Goal: Navigation & Orientation: Understand site structure

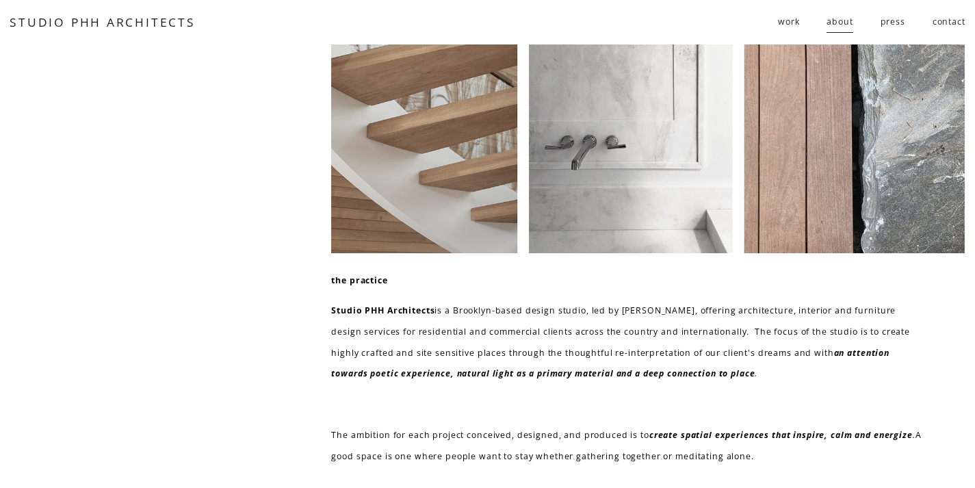
click at [0, 0] on span "residential" at bounding box center [0, 0] width 0 height 0
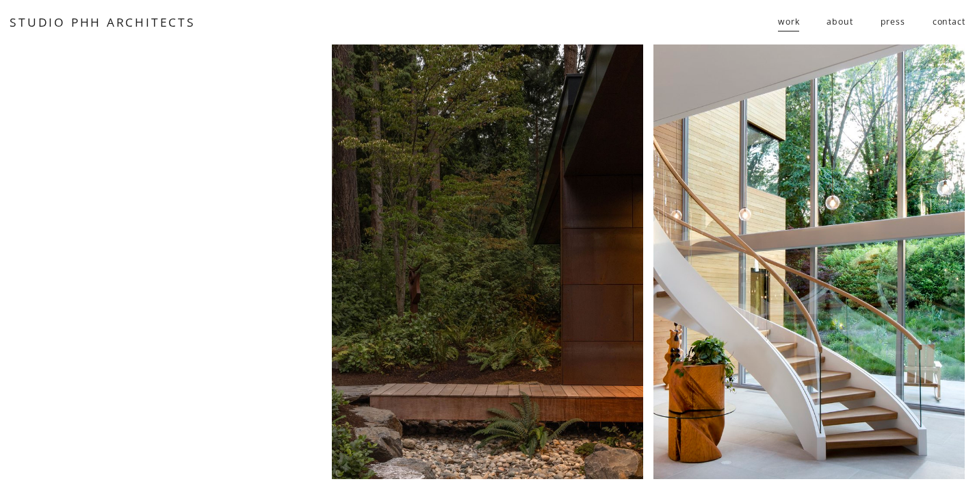
click at [0, 0] on span "public" at bounding box center [0, 0] width 0 height 0
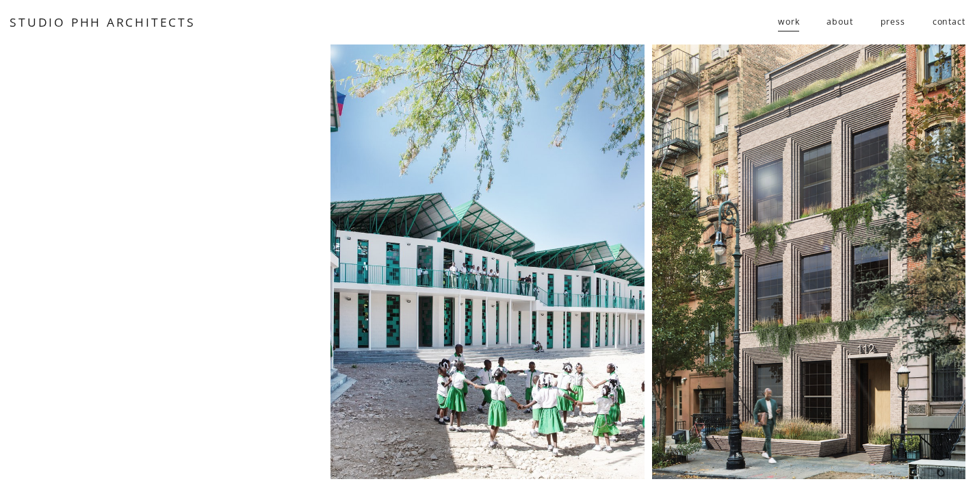
click at [0, 0] on span "follies" at bounding box center [0, 0] width 0 height 0
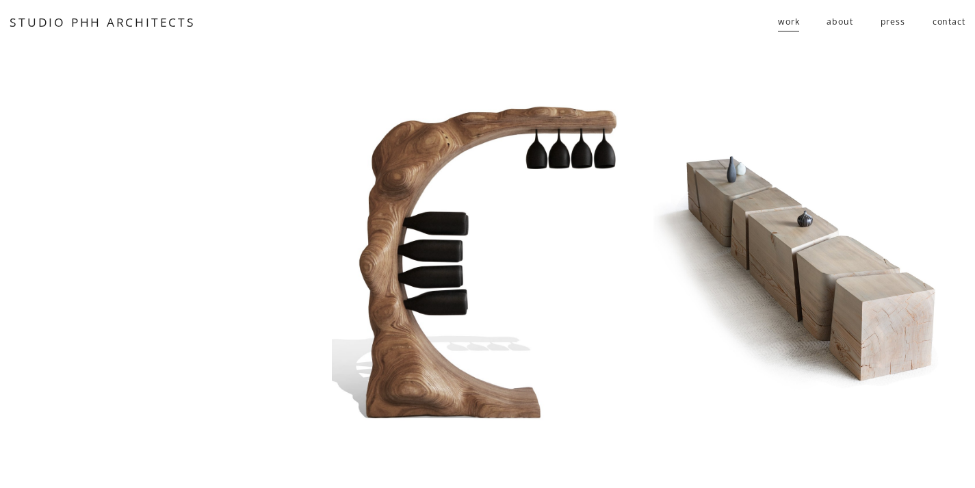
click at [841, 23] on link "about" at bounding box center [840, 22] width 26 height 23
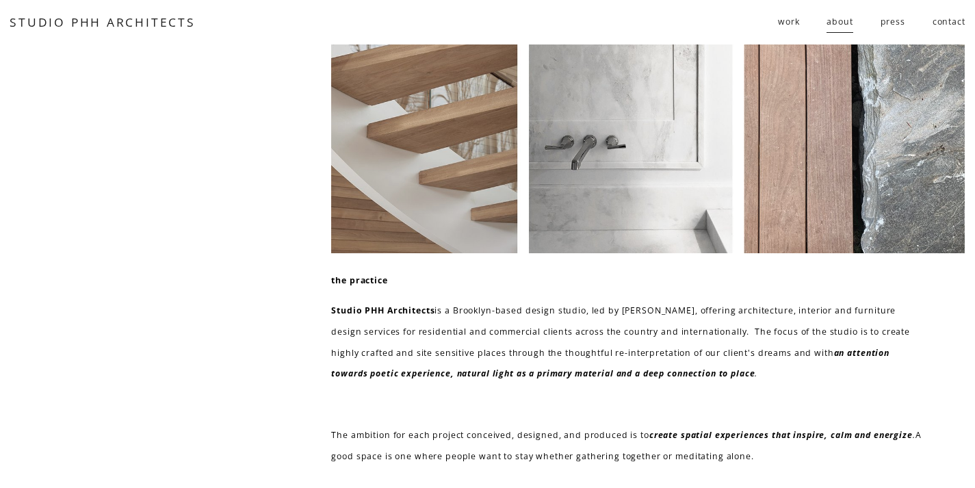
click at [895, 20] on link "press" at bounding box center [893, 22] width 25 height 23
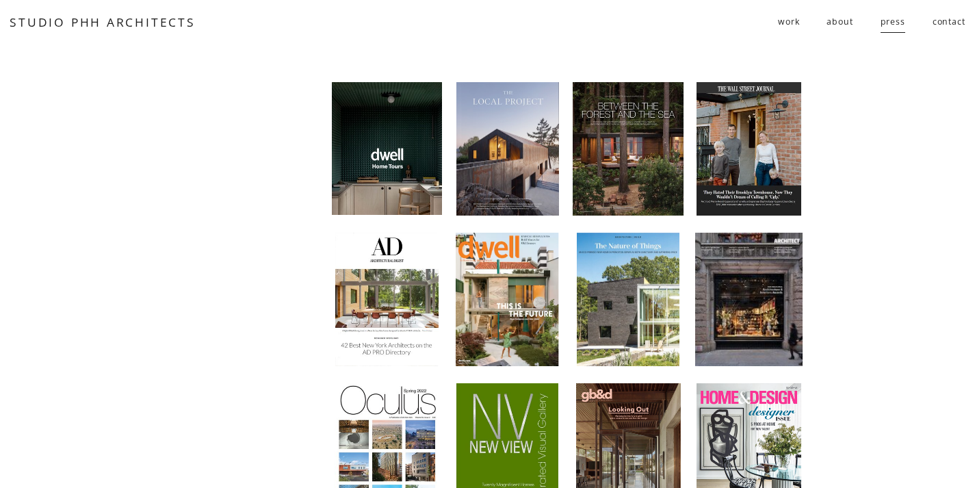
click at [722, 154] on div at bounding box center [749, 148] width 104 height 133
click at [515, 146] on div at bounding box center [507, 148] width 103 height 133
